Goal: Task Accomplishment & Management: Manage account settings

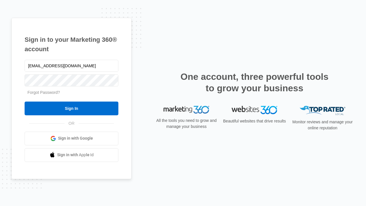
type input "dankie614@gmail.com"
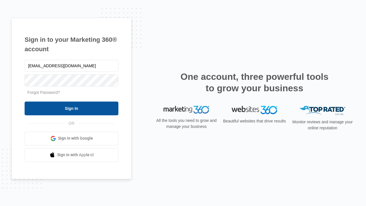
click at [71, 108] on input "Sign In" at bounding box center [72, 108] width 94 height 14
